Goal: Navigation & Orientation: Find specific page/section

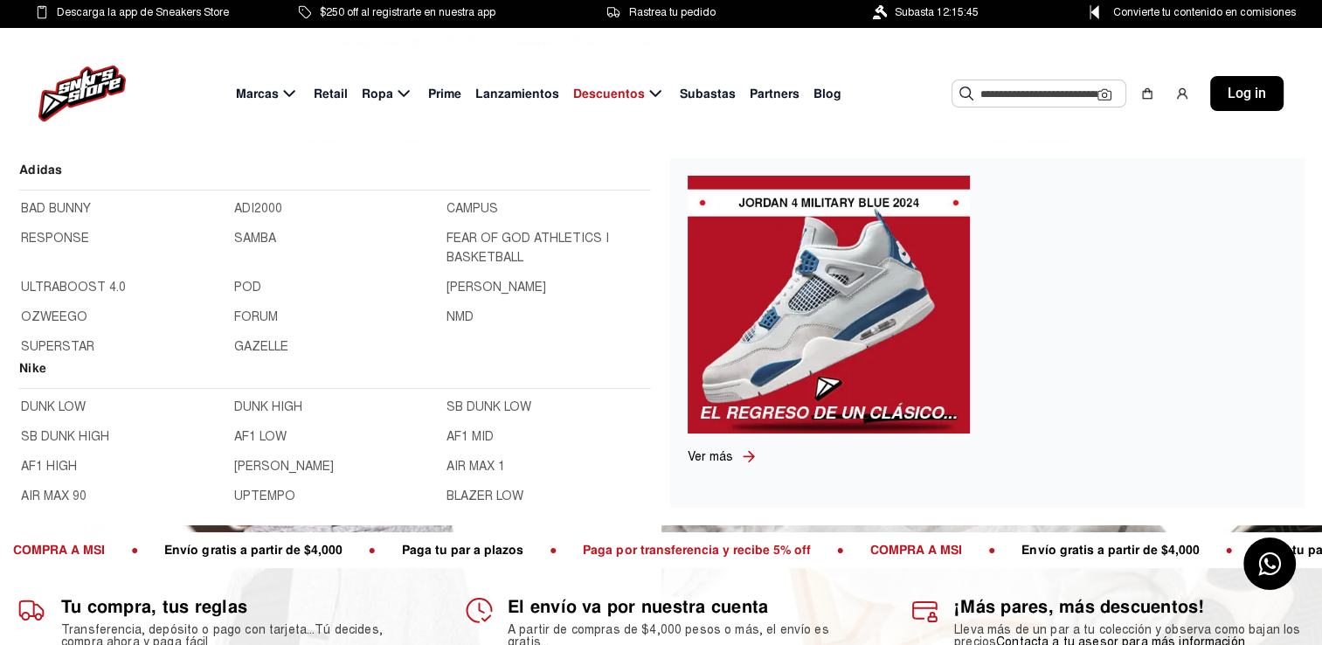
click at [234, 238] on link "SAMBA" at bounding box center [335, 248] width 203 height 38
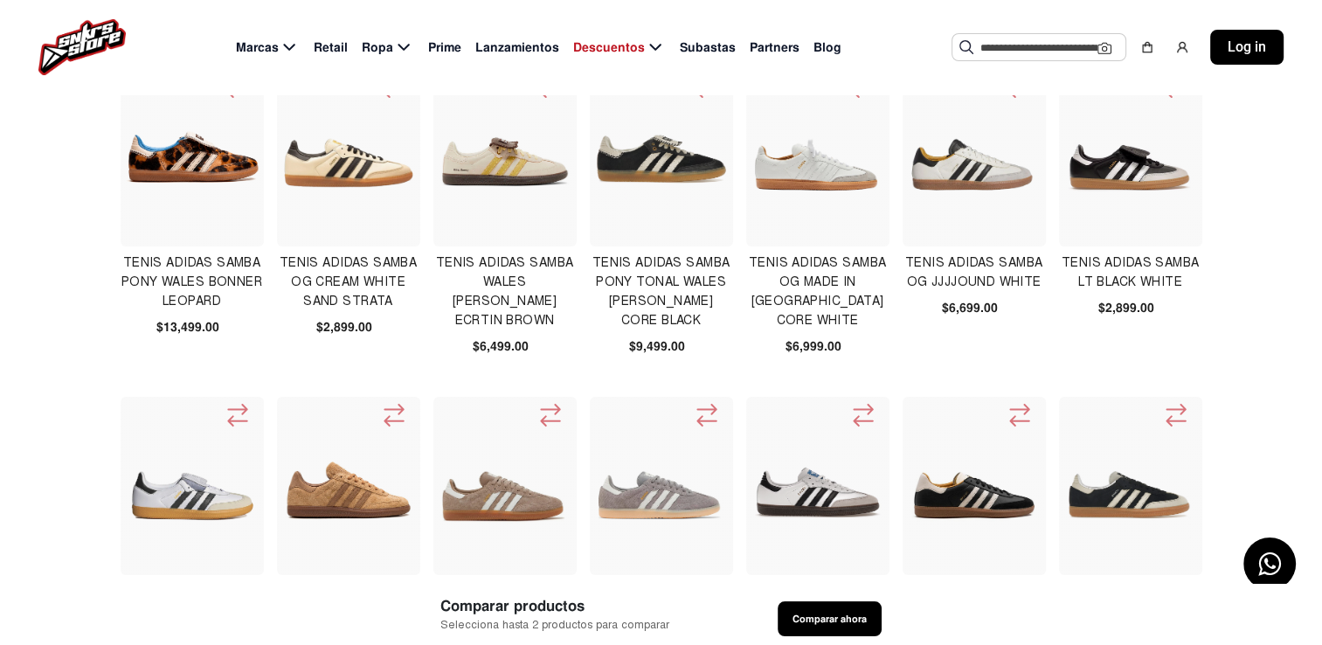
scroll to position [73, 0]
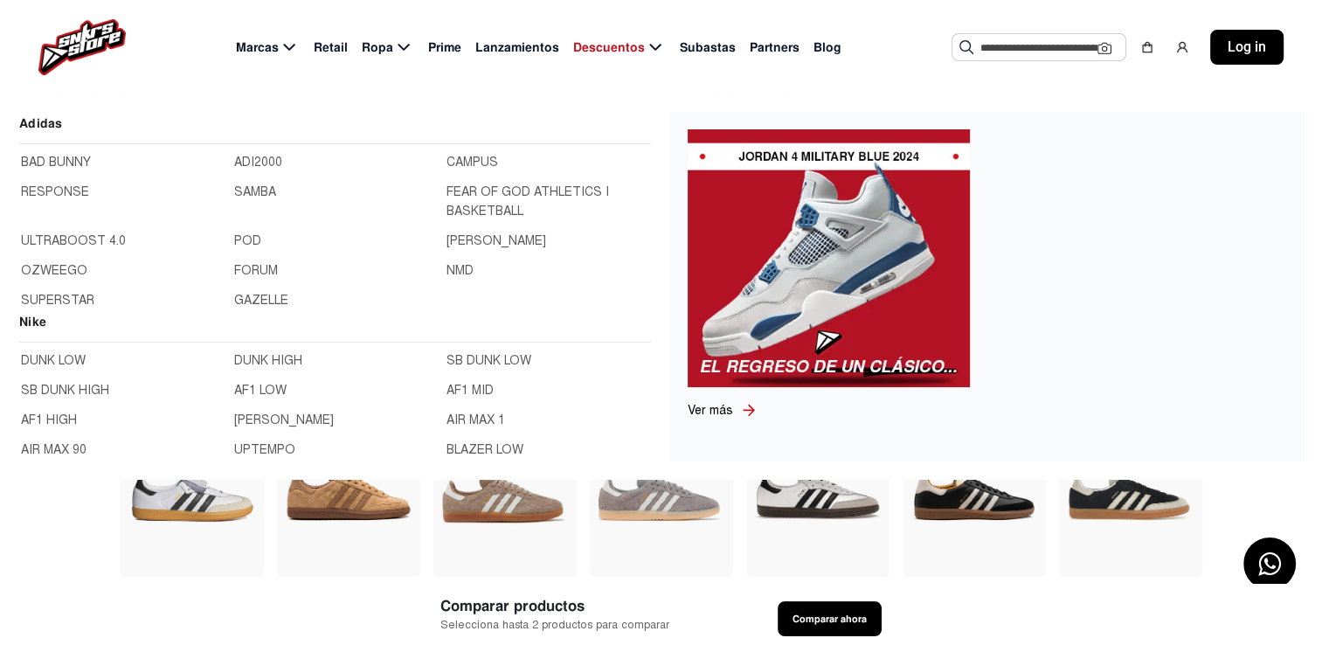
click at [262, 300] on link "GAZELLE" at bounding box center [335, 300] width 203 height 19
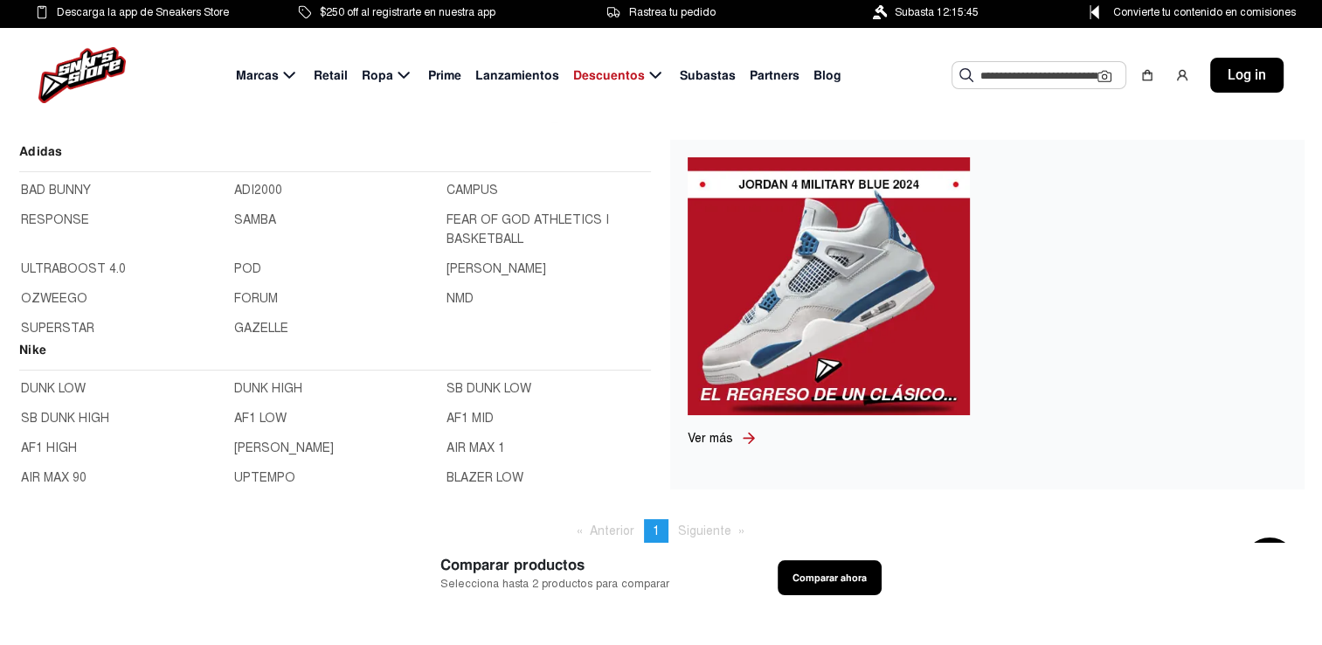
click at [256, 191] on link "ADI2000" at bounding box center [335, 190] width 203 height 19
click at [248, 298] on link "FORUM" at bounding box center [335, 298] width 203 height 19
click at [465, 188] on link "CAMPUS" at bounding box center [548, 190] width 203 height 19
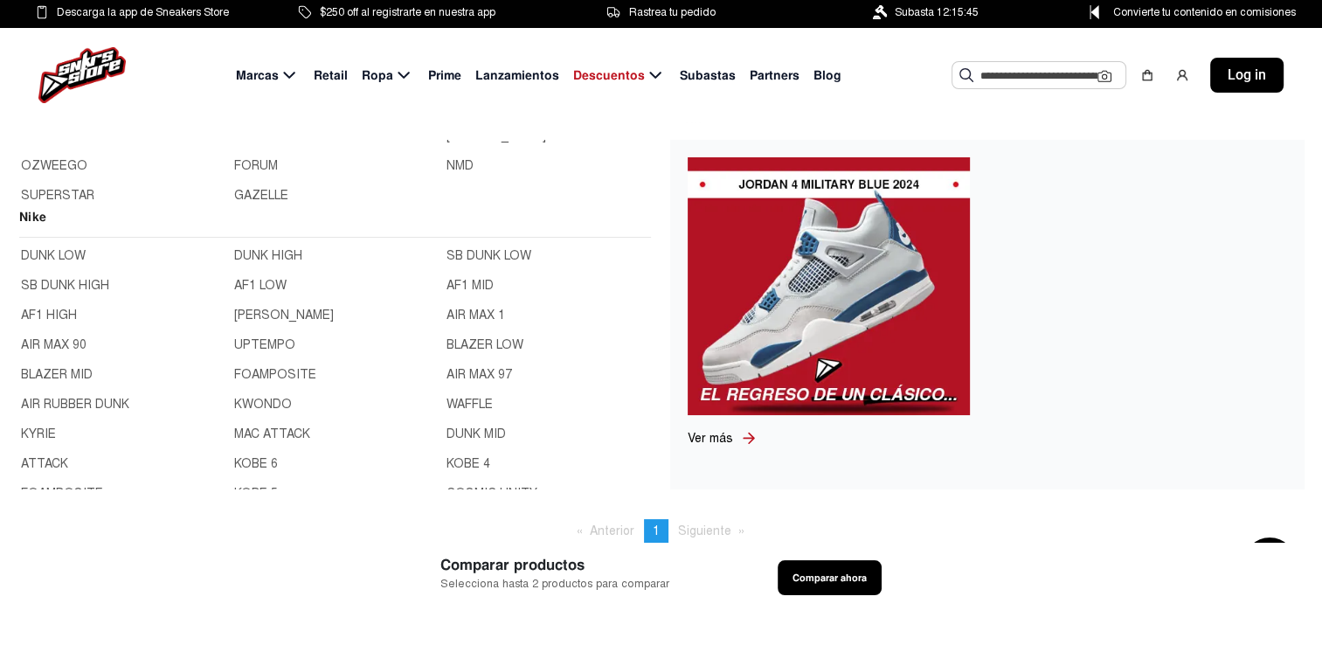
scroll to position [135, 0]
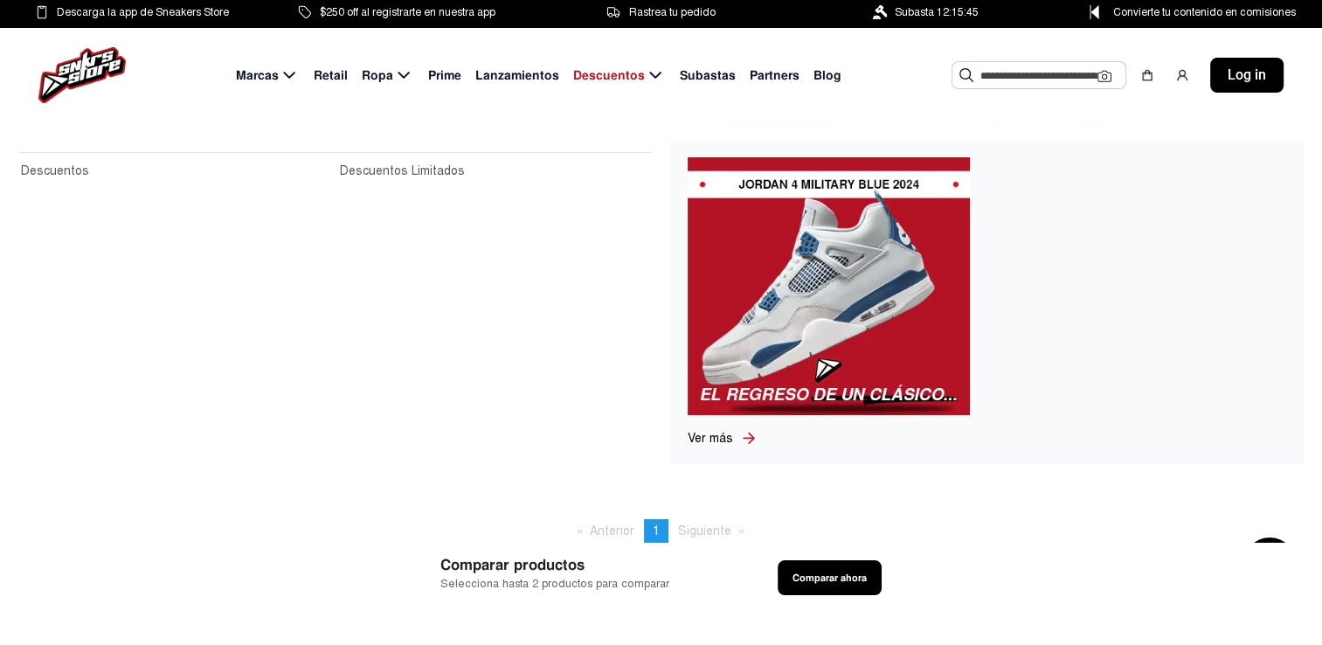
click at [596, 79] on span "Descuentos" at bounding box center [609, 75] width 72 height 18
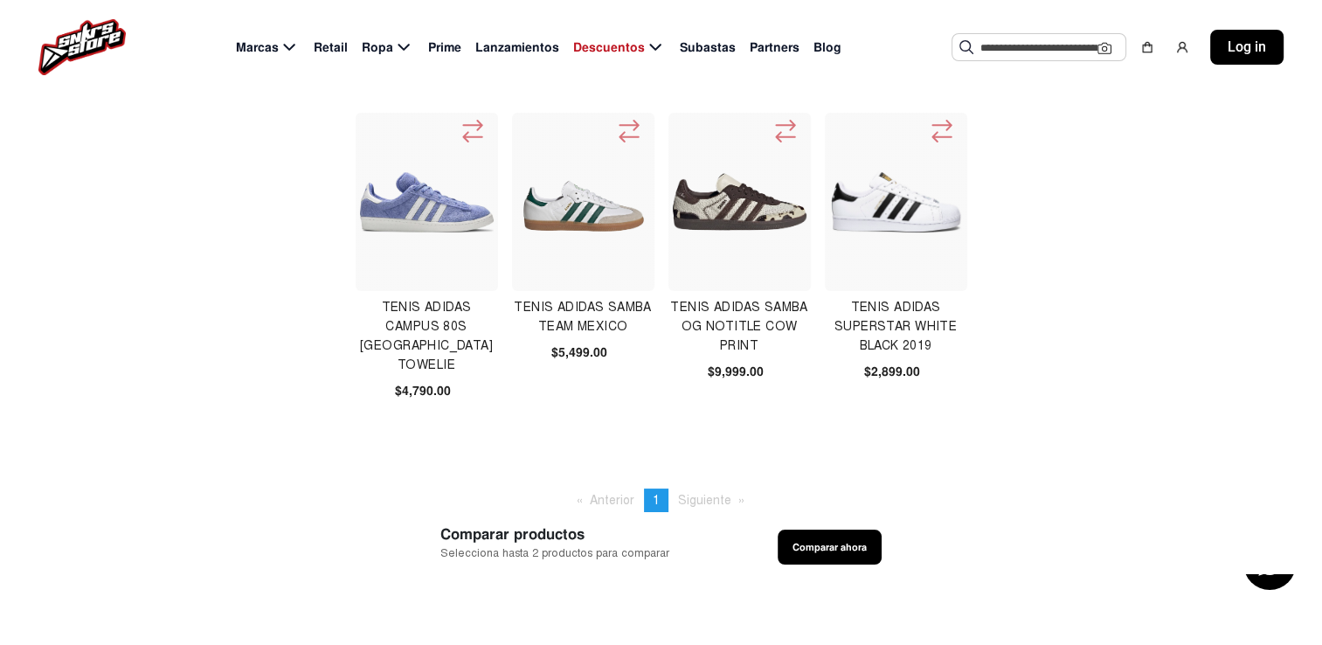
scroll to position [0, 0]
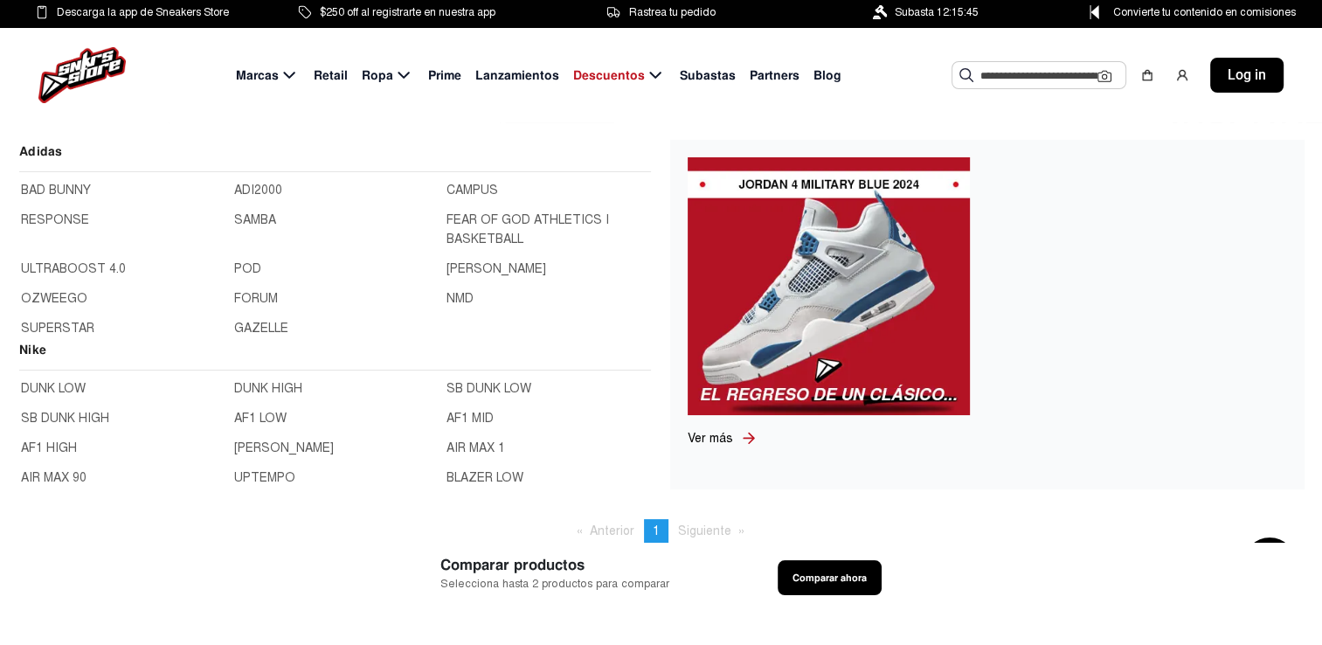
click at [255, 219] on link "SAMBA" at bounding box center [335, 230] width 203 height 38
